Goal: Task Accomplishment & Management: Manage account settings

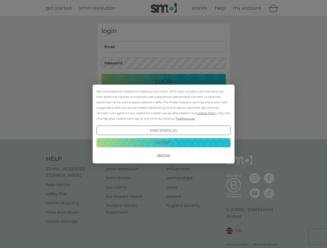
click at [207, 113] on span "Cookie Policy" at bounding box center [207, 113] width 20 height 4
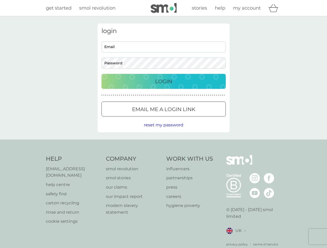
click at [185, 119] on div "login Email Password Login ● ● ● ● ● ● ● ● ● ● ● ● ● ● ● ● ● ● ● ● ● ● ● ● ● ● …" at bounding box center [164, 78] width 132 height 109
click at [163, 131] on div "login Email Password Login ● ● ● ● ● ● ● ● ● ● ● ● ● ● ● ● ● ● ● ● ● ● ● ● ● ● …" at bounding box center [164, 78] width 132 height 109
click at [163, 155] on div "Help [EMAIL_ADDRESS][DOMAIN_NAME] help centre safety first carton recycling rin…" at bounding box center [163, 201] width 235 height 92
click at [163, 143] on div "Help [EMAIL_ADDRESS][DOMAIN_NAME] help centre safety first carton recycling rin…" at bounding box center [163, 201] width 327 height 123
